Goal: Task Accomplishment & Management: Use online tool/utility

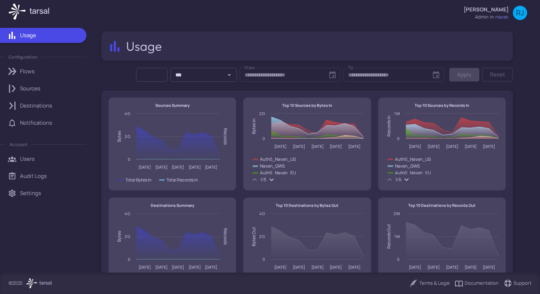
click at [55, 72] on div "Flows" at bounding box center [50, 71] width 61 height 8
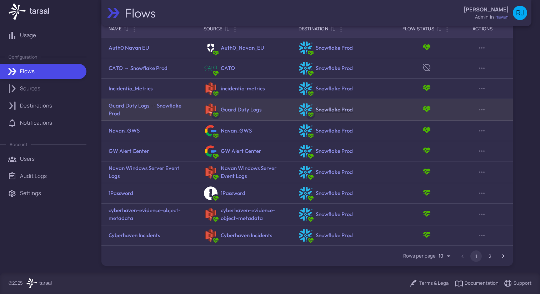
scroll to position [43, 0]
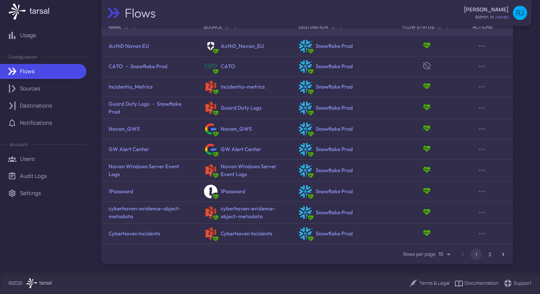
click at [448, 255] on body "Usage Configuration Flows Sources Destinations Notifications Account Users Audi…" at bounding box center [270, 147] width 540 height 294
click at [444, 279] on li "100" at bounding box center [445, 279] width 20 height 12
type input "***"
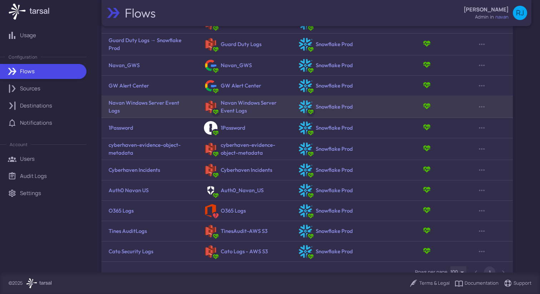
scroll to position [107, 0]
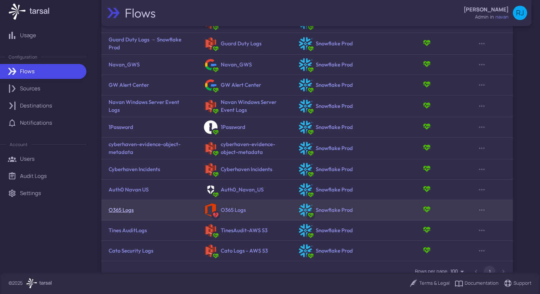
click at [121, 208] on link "O365 Logs" at bounding box center [120, 209] width 25 height 7
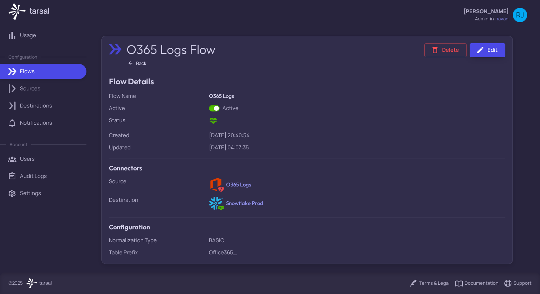
click at [486, 50] on link "Edit" at bounding box center [487, 50] width 36 height 14
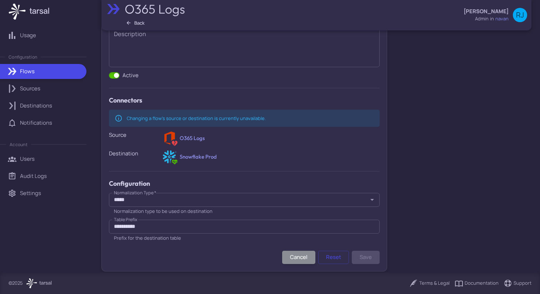
scroll to position [88, 0]
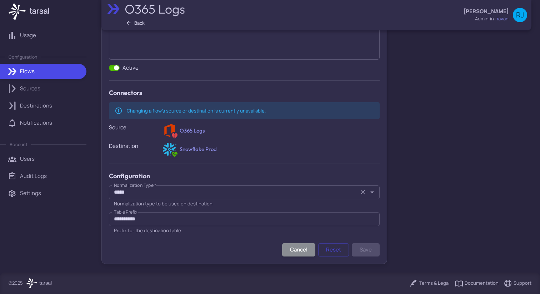
click at [374, 193] on icon "Open" at bounding box center [372, 192] width 9 height 9
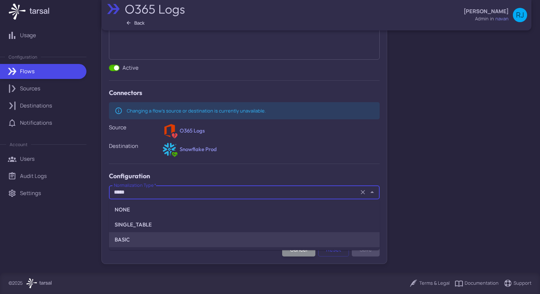
click at [374, 193] on icon "Close" at bounding box center [372, 192] width 9 height 9
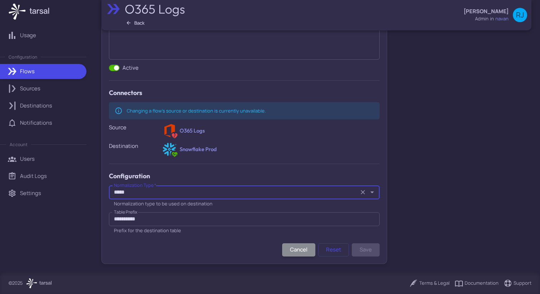
click at [264, 218] on input "**********" at bounding box center [244, 219] width 270 height 14
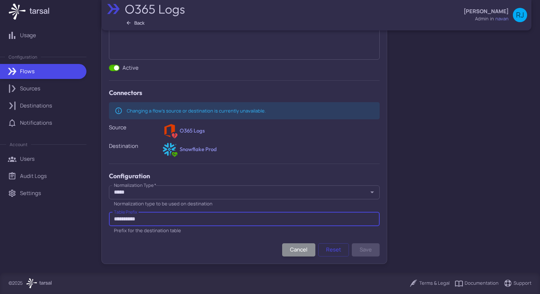
click at [253, 249] on div "Cancel Reset Save" at bounding box center [244, 249] width 270 height 13
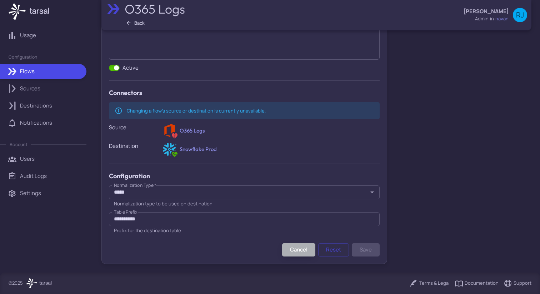
click at [290, 249] on button "Cancel" at bounding box center [298, 249] width 33 height 13
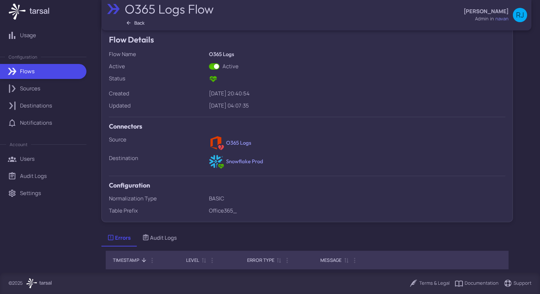
scroll to position [107, 0]
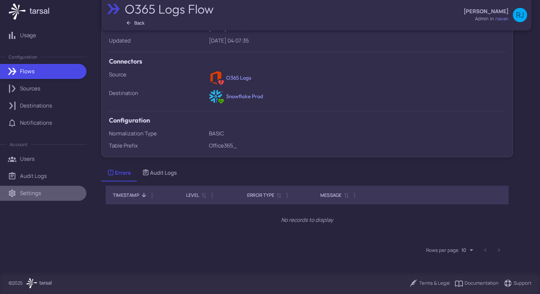
click at [34, 189] on p "Settings" at bounding box center [30, 193] width 21 height 8
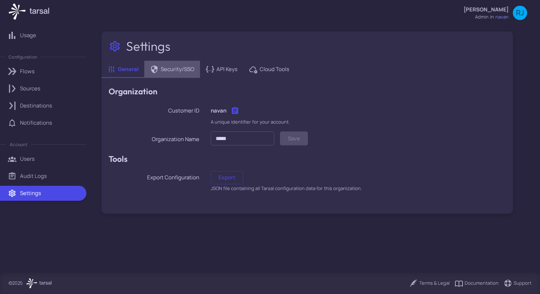
click at [170, 72] on span "Security/SSO" at bounding box center [178, 69] width 34 height 8
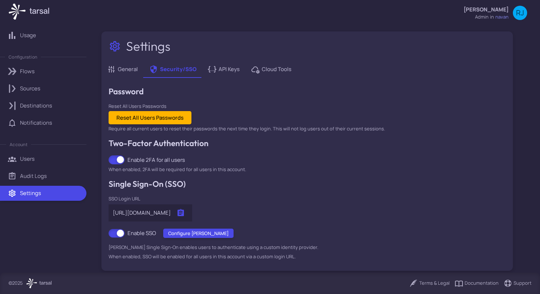
scroll to position [7, 0]
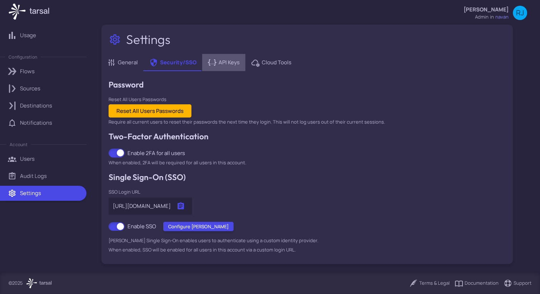
click at [221, 59] on span "API Keys" at bounding box center [228, 63] width 21 height 8
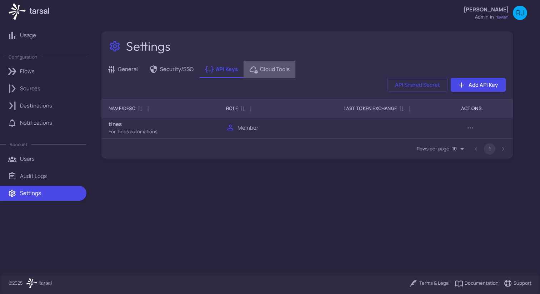
click at [269, 70] on span "Cloud Tools" at bounding box center [275, 69] width 30 height 8
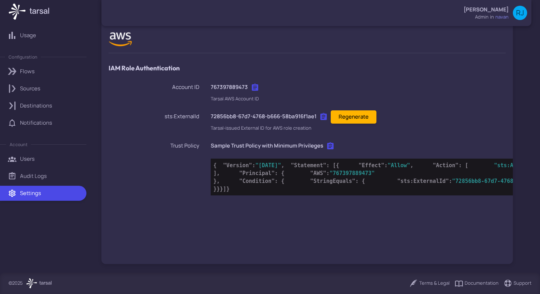
click at [51, 181] on link "Audit Logs" at bounding box center [43, 175] width 86 height 15
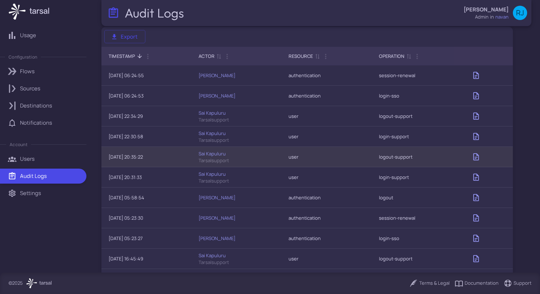
scroll to position [64, 0]
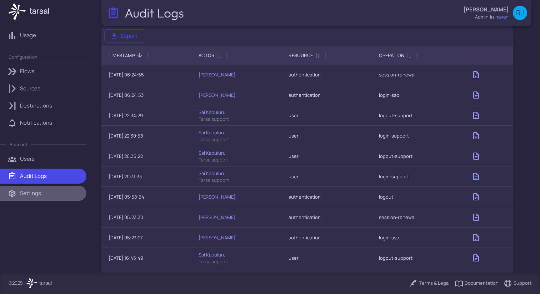
click at [41, 196] on p "Settings" at bounding box center [30, 193] width 21 height 8
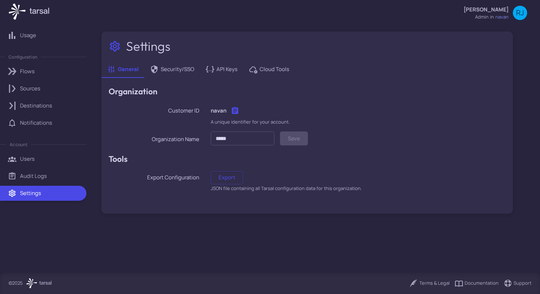
click at [40, 161] on div "Users" at bounding box center [50, 159] width 61 height 8
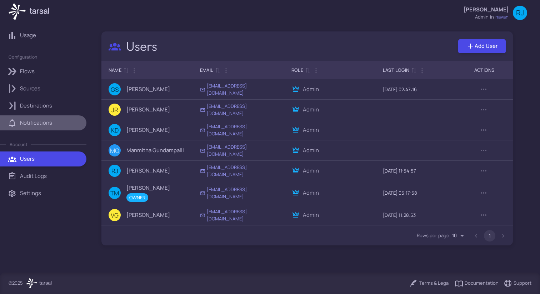
click at [49, 122] on p "Notifications" at bounding box center [36, 123] width 32 height 8
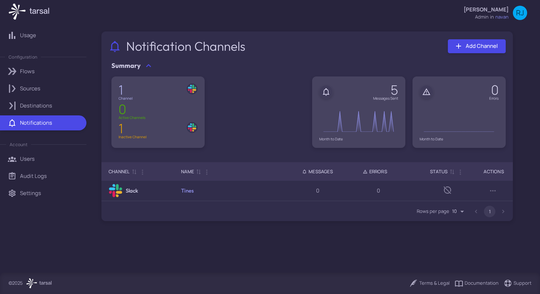
click at [52, 105] on div "Destinations" at bounding box center [50, 106] width 61 height 8
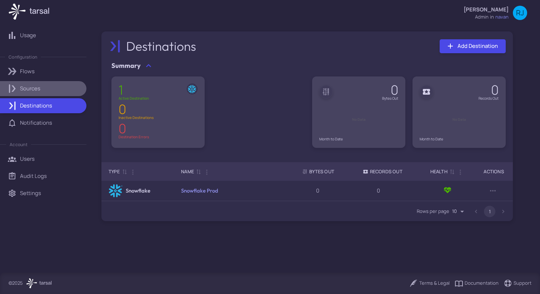
click at [50, 87] on div "Sources" at bounding box center [50, 89] width 61 height 8
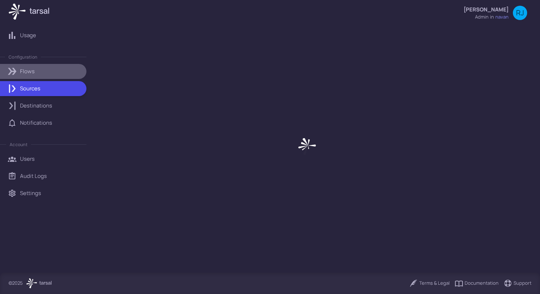
click at [49, 71] on div "Flows" at bounding box center [50, 71] width 61 height 8
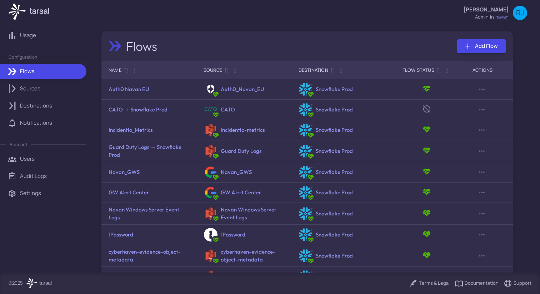
click at [44, 39] on div "Usage" at bounding box center [50, 35] width 61 height 8
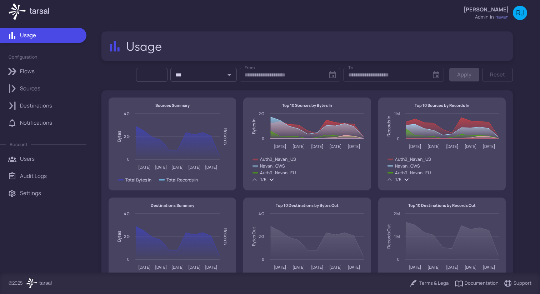
click at [503, 15] on span "navan" at bounding box center [501, 17] width 13 height 7
click at [468, 280] on div at bounding box center [270, 147] width 540 height 294
click at [472, 285] on div "Documentation" at bounding box center [476, 283] width 44 height 9
click at [26, 183] on link "Audit Logs" at bounding box center [43, 175] width 86 height 15
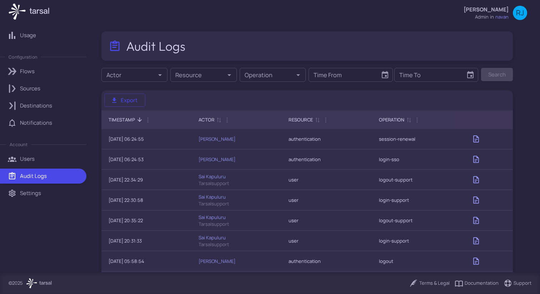
click at [30, 192] on p "Settings" at bounding box center [30, 193] width 21 height 8
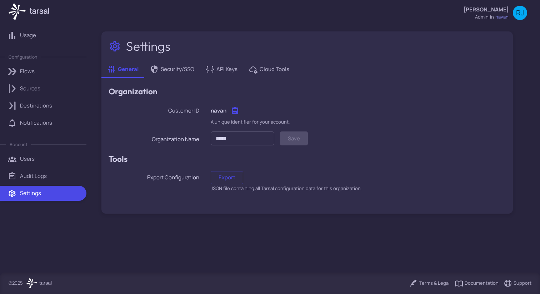
click at [213, 65] on icon at bounding box center [210, 69] width 9 height 9
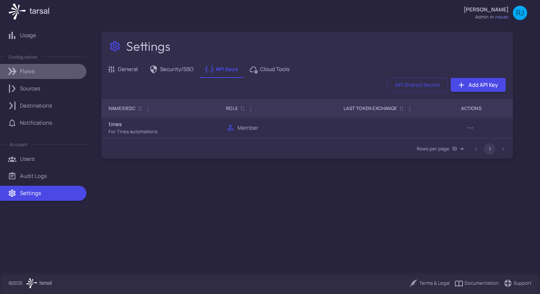
click at [49, 74] on div "Flows" at bounding box center [50, 71] width 61 height 8
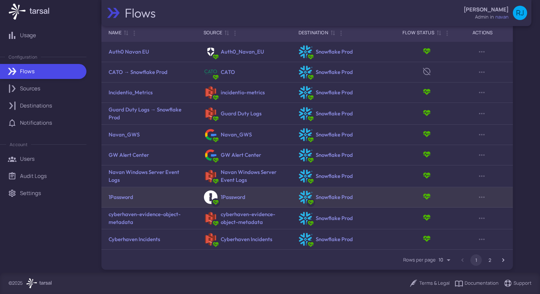
scroll to position [43, 0]
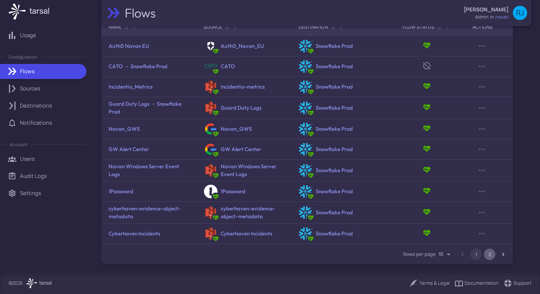
click at [491, 258] on button "2" at bounding box center [488, 253] width 11 height 11
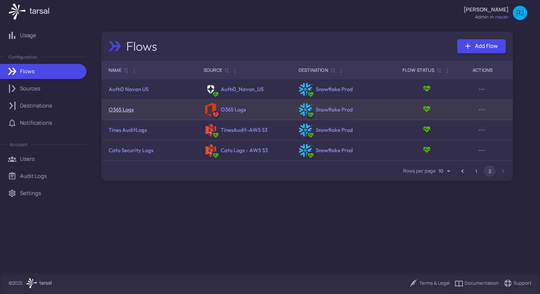
click at [119, 111] on link "O365 Logs" at bounding box center [120, 109] width 25 height 7
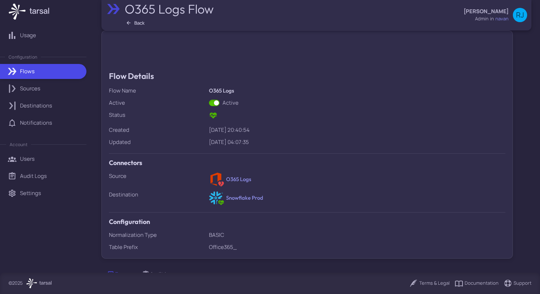
scroll to position [5, 0]
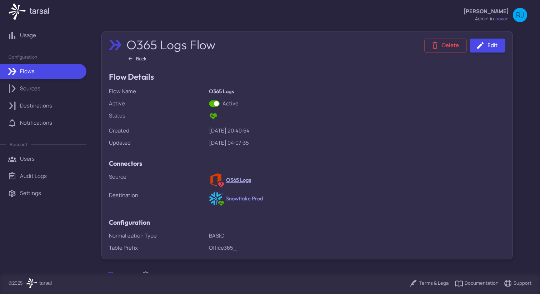
click at [236, 177] on link "O365 Logs" at bounding box center [238, 179] width 25 height 7
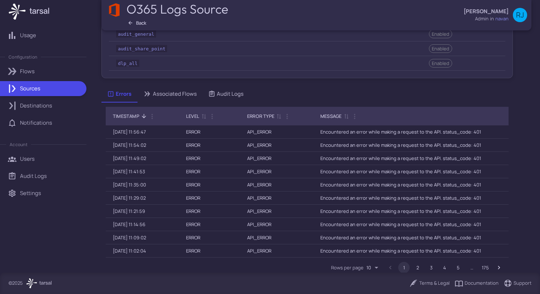
scroll to position [290, 0]
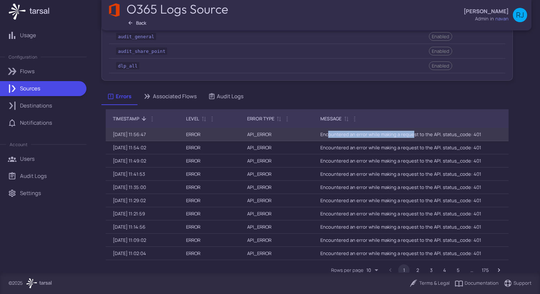
drag, startPoint x: 329, startPoint y: 136, endPoint x: 411, endPoint y: 136, distance: 82.4
click at [411, 136] on td "Encountered an error while making a request to the API. status_code: 401" at bounding box center [410, 134] width 195 height 13
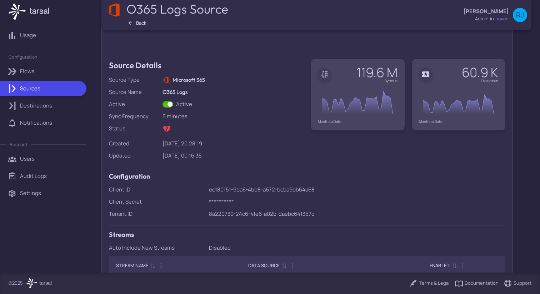
scroll to position [5, 0]
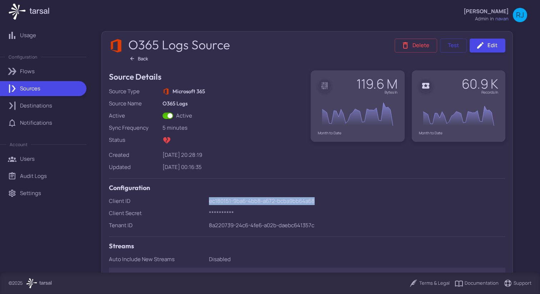
drag, startPoint x: 209, startPoint y: 200, endPoint x: 330, endPoint y: 198, distance: 120.6
click at [330, 198] on p "ec180151-9ba6-4bb8-a672-bcba9bb64a68" at bounding box center [357, 201] width 297 height 8
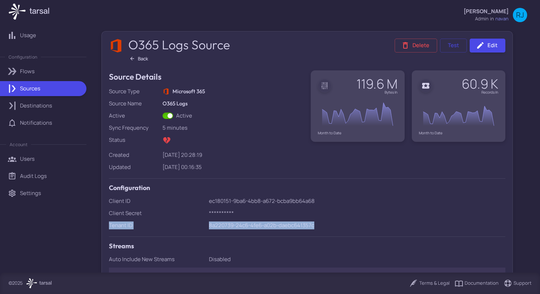
drag, startPoint x: 317, startPoint y: 229, endPoint x: 203, endPoint y: 221, distance: 114.1
click at [203, 221] on div "**********" at bounding box center [303, 211] width 403 height 296
click at [207, 202] on div "**********" at bounding box center [303, 211] width 403 height 296
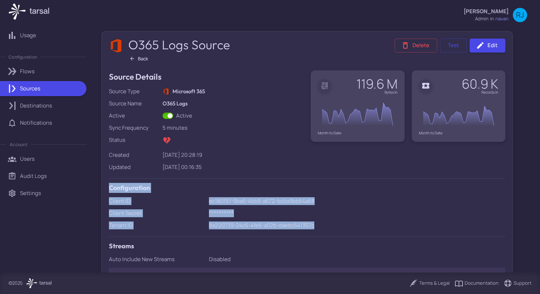
drag, startPoint x: 110, startPoint y: 191, endPoint x: 327, endPoint y: 231, distance: 220.3
click at [327, 231] on div "**********" at bounding box center [303, 211] width 403 height 296
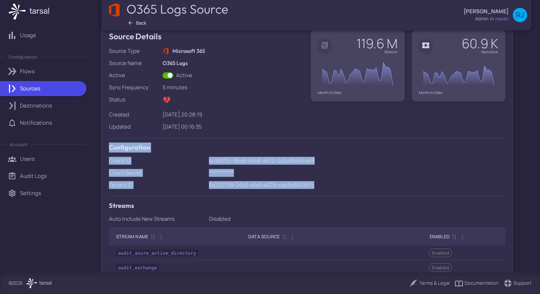
scroll to position [57, 0]
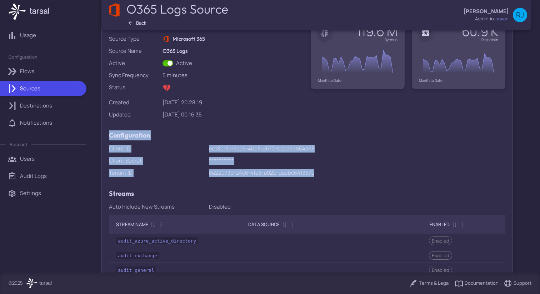
click at [230, 150] on p "ec180151-9ba6-4bb8-a672-bcba9bb64a68" at bounding box center [357, 149] width 297 height 8
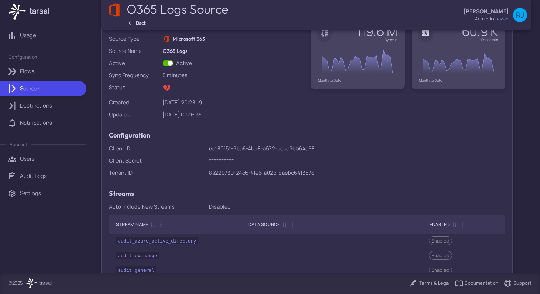
click at [219, 159] on p "**********" at bounding box center [357, 161] width 297 height 8
click at [220, 159] on p "**********" at bounding box center [357, 161] width 297 height 8
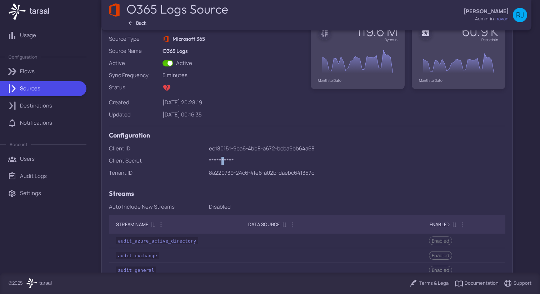
click at [220, 159] on p "**********" at bounding box center [357, 161] width 297 height 8
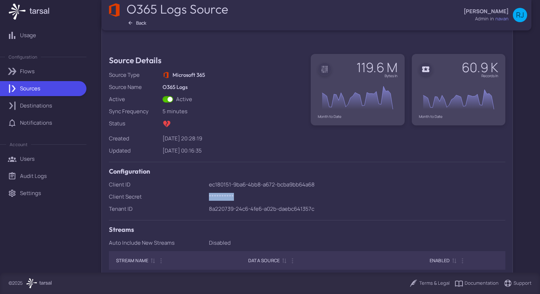
scroll to position [0, 0]
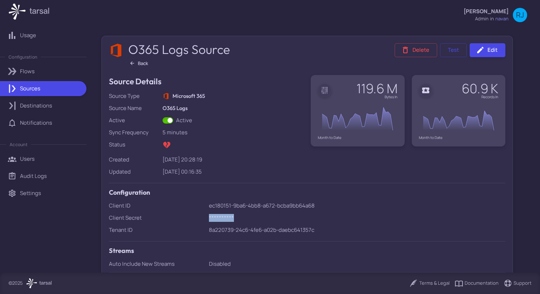
click at [44, 15] on icon at bounding box center [29, 12] width 41 height 16
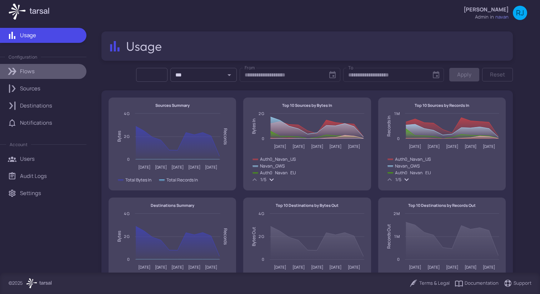
click at [42, 75] on link "Flows" at bounding box center [43, 71] width 86 height 15
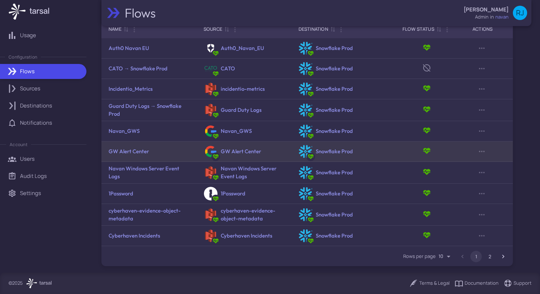
scroll to position [43, 0]
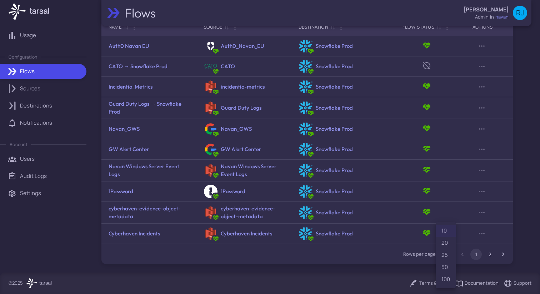
click at [445, 251] on body "Usage Configuration Flows Sources Destinations Notifications Account Users Audi…" at bounding box center [270, 147] width 540 height 294
click at [445, 272] on li "50" at bounding box center [445, 267] width 20 height 12
type input "**"
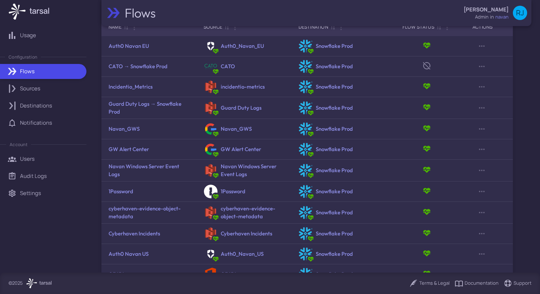
scroll to position [125, 0]
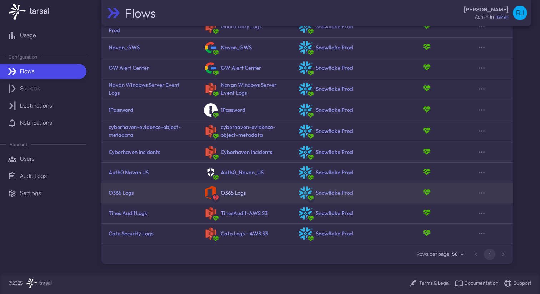
click at [230, 193] on link "O365 Logs" at bounding box center [233, 192] width 25 height 7
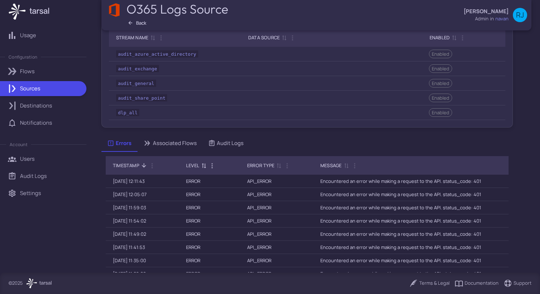
scroll to position [255, 0]
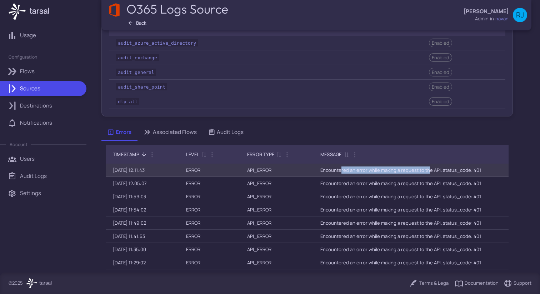
drag, startPoint x: 340, startPoint y: 168, endPoint x: 427, endPoint y: 168, distance: 86.7
click at [427, 168] on td "Encountered an error while making a request to the API. status_code: 401" at bounding box center [410, 169] width 195 height 13
click at [450, 169] on td "Encountered an error while making a request to the API. status_code: 401" at bounding box center [410, 169] width 195 height 13
drag, startPoint x: 485, startPoint y: 168, endPoint x: 435, endPoint y: 168, distance: 50.0
click at [435, 168] on td "Encountered an error while making a request to the API. status_code: 401" at bounding box center [410, 169] width 195 height 13
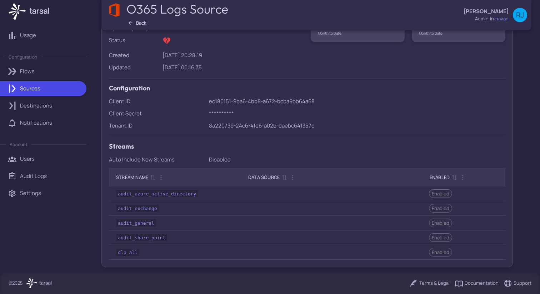
scroll to position [90, 0]
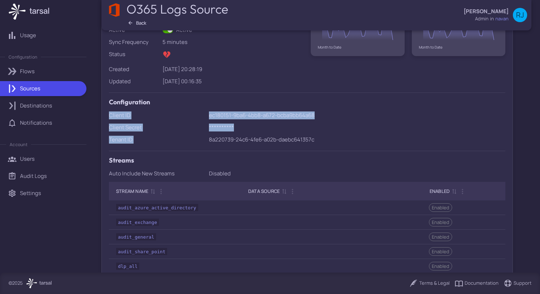
drag, startPoint x: 198, startPoint y: 106, endPoint x: 285, endPoint y: 132, distance: 90.3
click at [285, 132] on div "**********" at bounding box center [303, 126] width 403 height 296
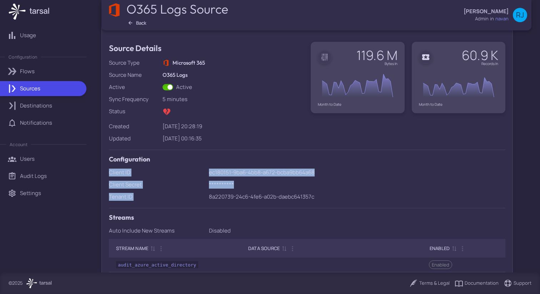
scroll to position [34, 0]
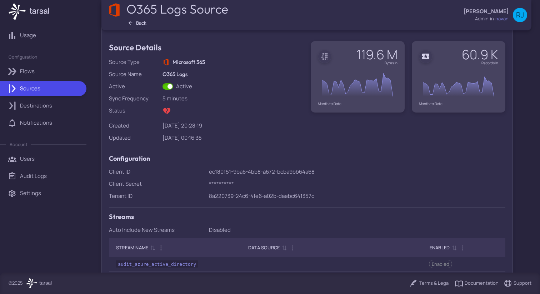
click at [207, 184] on div "**********" at bounding box center [303, 182] width 403 height 296
drag, startPoint x: 206, startPoint y: 184, endPoint x: 243, endPoint y: 186, distance: 36.8
click at [243, 186] on div "**********" at bounding box center [303, 182] width 403 height 296
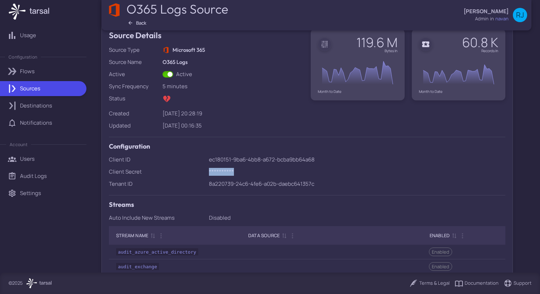
scroll to position [0, 0]
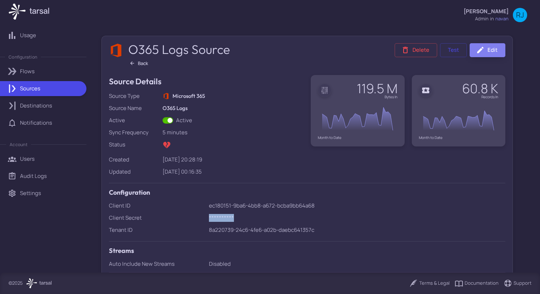
click at [483, 52] on icon at bounding box center [480, 50] width 9 height 9
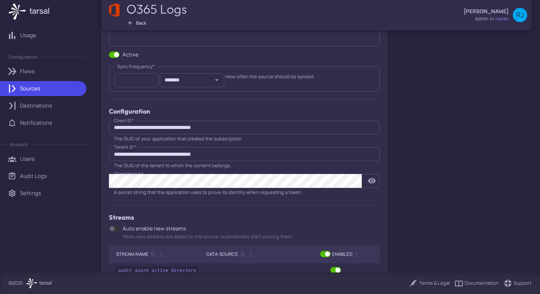
scroll to position [106, 0]
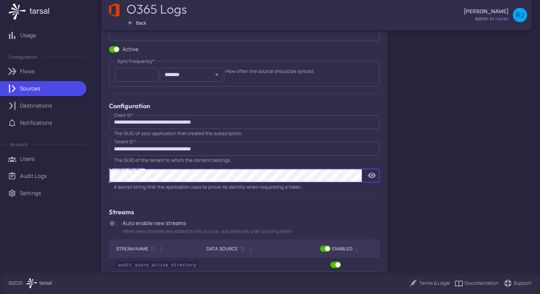
click at [373, 192] on div "Client Secret   * Client Secret   * A secret string that the application uses t…" at bounding box center [244, 180] width 270 height 24
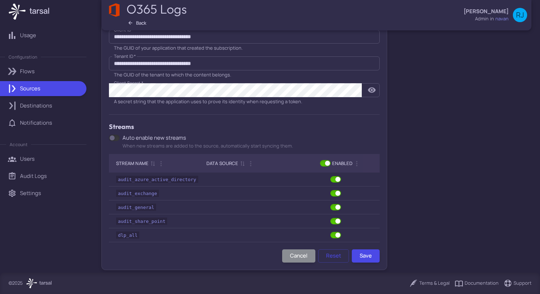
scroll to position [198, 0]
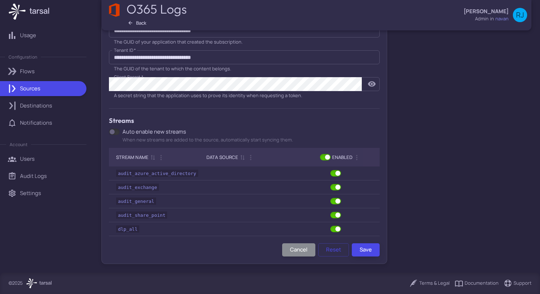
click at [369, 248] on button "Save" at bounding box center [365, 249] width 28 height 13
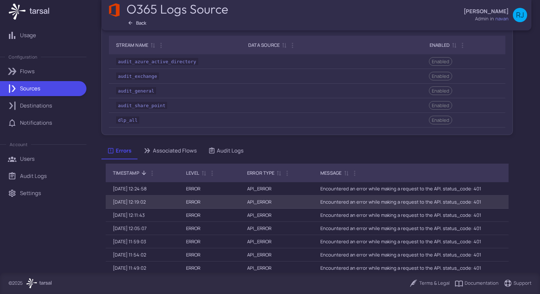
scroll to position [225, 0]
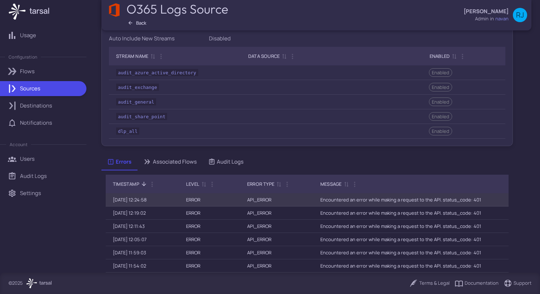
drag, startPoint x: 138, startPoint y: 199, endPoint x: 157, endPoint y: 199, distance: 18.2
click at [157, 199] on td "[DATE] 12:24:58" at bounding box center [142, 199] width 73 height 13
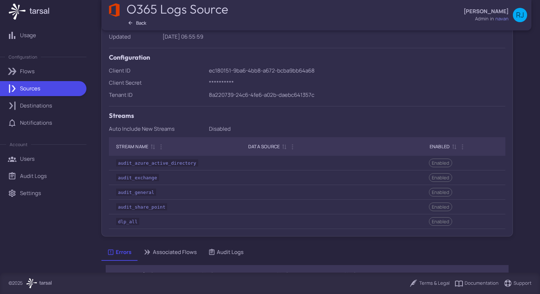
scroll to position [0, 0]
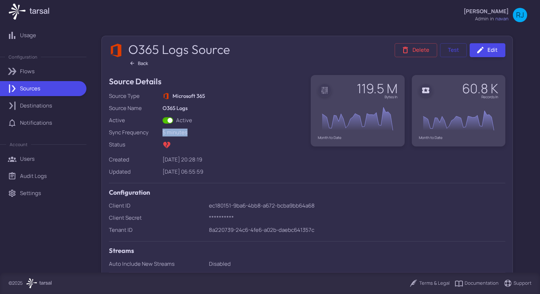
drag, startPoint x: 162, startPoint y: 135, endPoint x: 192, endPoint y: 134, distance: 30.0
click at [192, 134] on div "**********" at bounding box center [303, 216] width 403 height 296
click at [451, 55] on button "Test" at bounding box center [453, 50] width 27 height 14
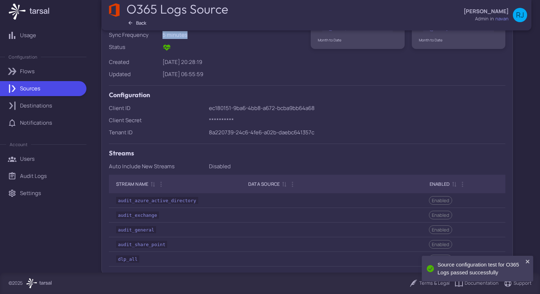
scroll to position [98, 0]
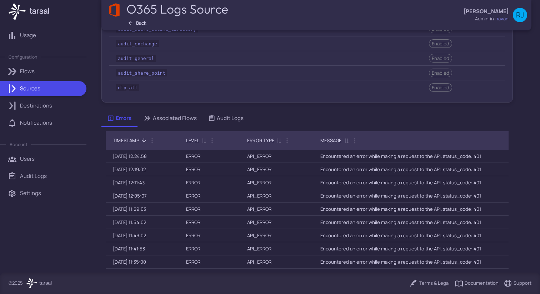
click at [179, 116] on div "Associated Flows" at bounding box center [170, 118] width 54 height 8
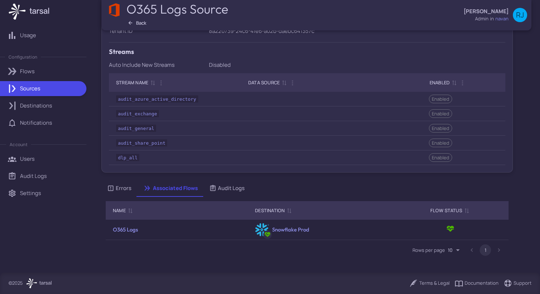
click at [128, 187] on div "Errors" at bounding box center [119, 188] width 24 height 8
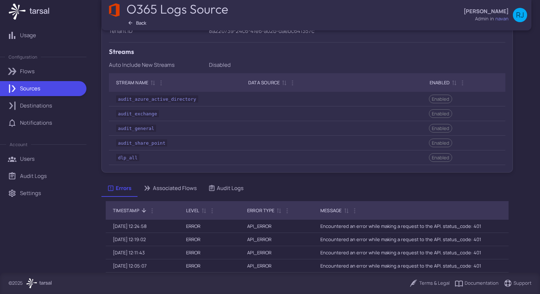
click at [181, 187] on div "Associated Flows" at bounding box center [170, 188] width 54 height 8
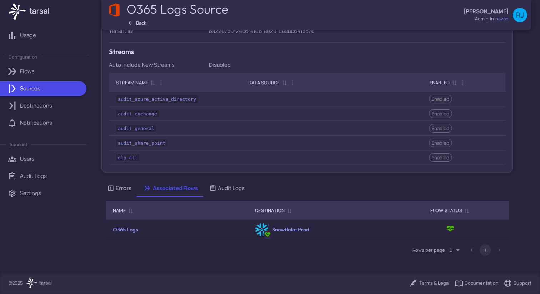
click at [124, 187] on div "Errors" at bounding box center [119, 188] width 24 height 8
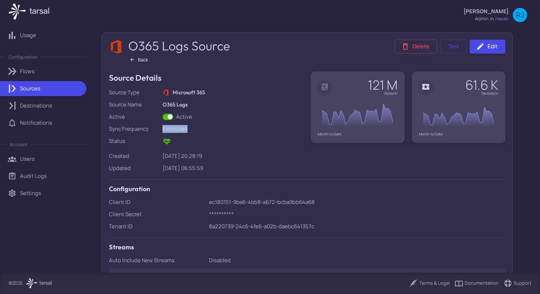
scroll to position [0, 0]
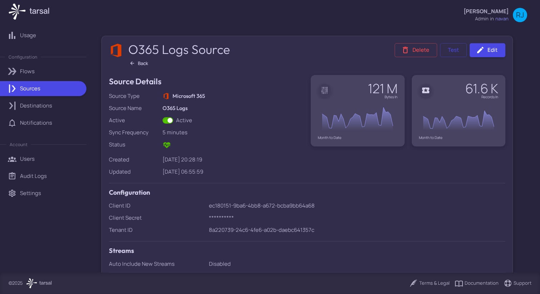
click at [203, 143] on div at bounding box center [232, 146] width 141 height 11
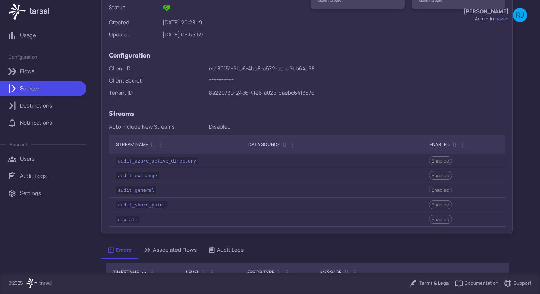
scroll to position [260, 0]
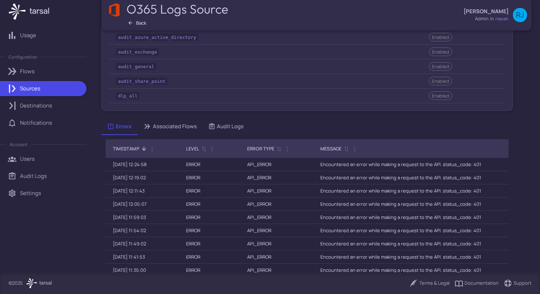
click at [174, 126] on div "Associated Flows" at bounding box center [170, 126] width 54 height 8
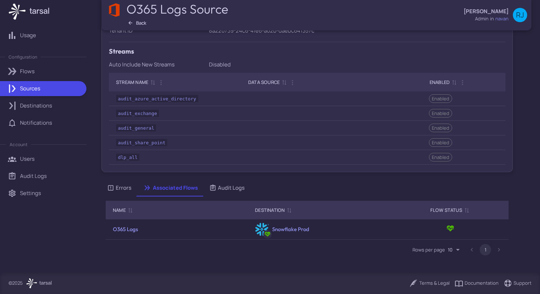
scroll to position [199, 0]
click at [122, 191] on div "Errors" at bounding box center [119, 188] width 24 height 8
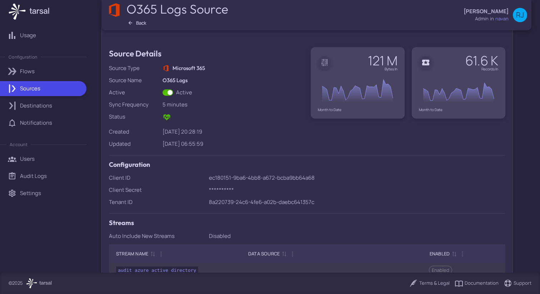
scroll to position [0, 0]
